Goal: Task Accomplishment & Management: Use online tool/utility

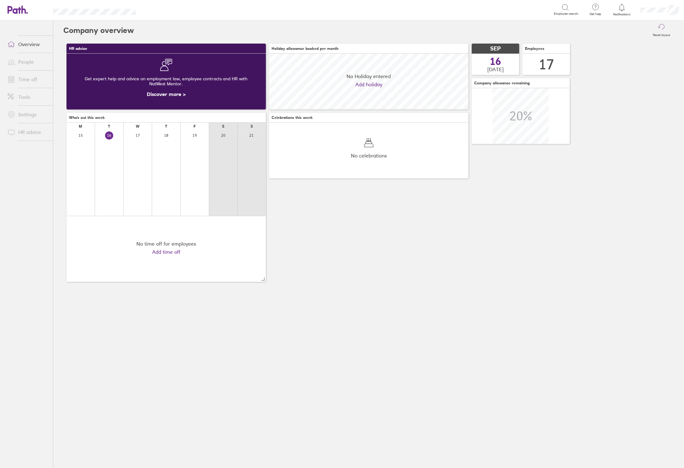
scroll to position [56, 200]
click at [621, 9] on icon at bounding box center [622, 8] width 8 height 8
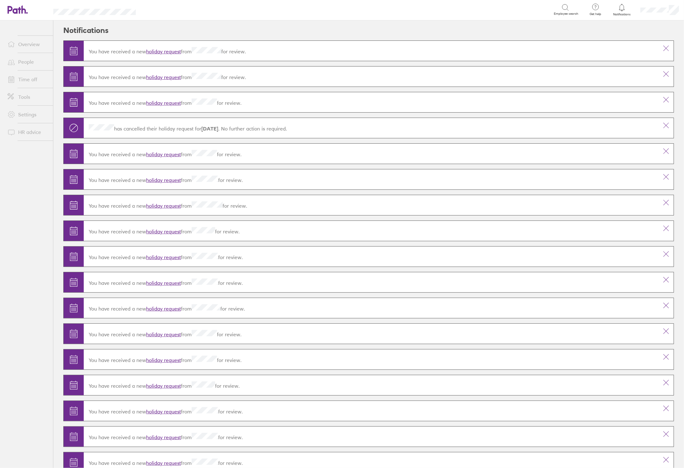
click at [160, 51] on link "holiday request" at bounding box center [163, 51] width 35 height 6
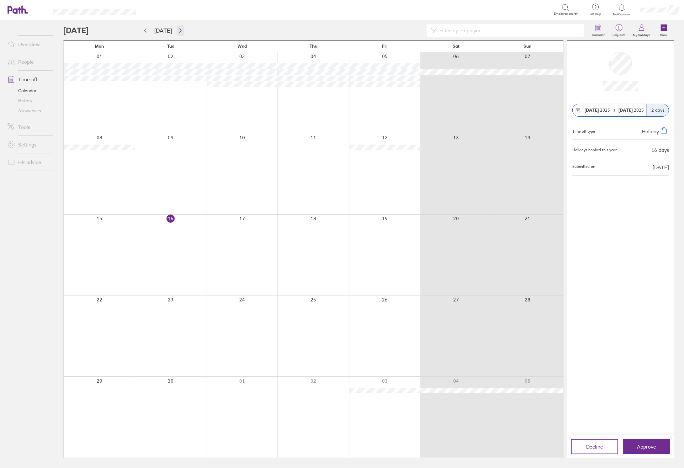
click at [178, 30] on icon "button" at bounding box center [180, 30] width 5 height 5
click at [180, 31] on icon "button" at bounding box center [180, 30] width 5 height 5
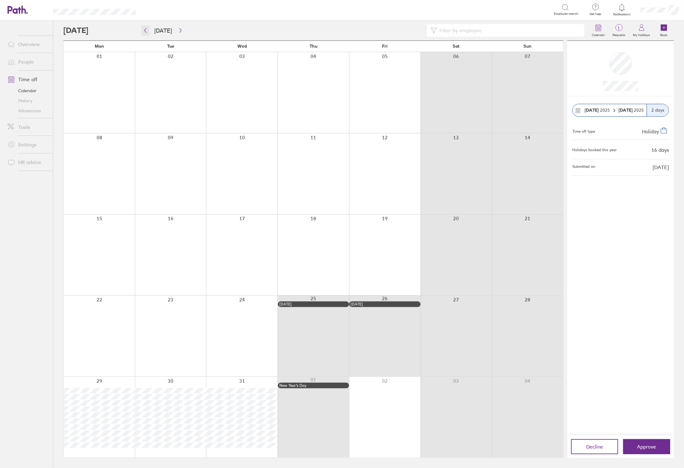
click at [148, 31] on button "button" at bounding box center [145, 30] width 8 height 10
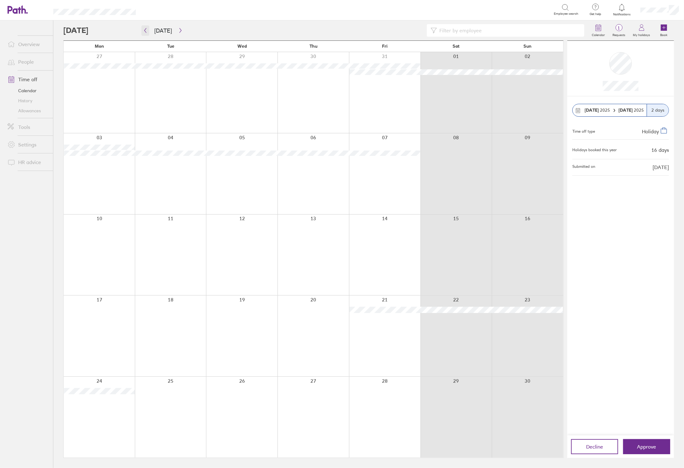
click at [148, 31] on button "button" at bounding box center [145, 30] width 8 height 10
